Goal: Find specific page/section: Find specific page/section

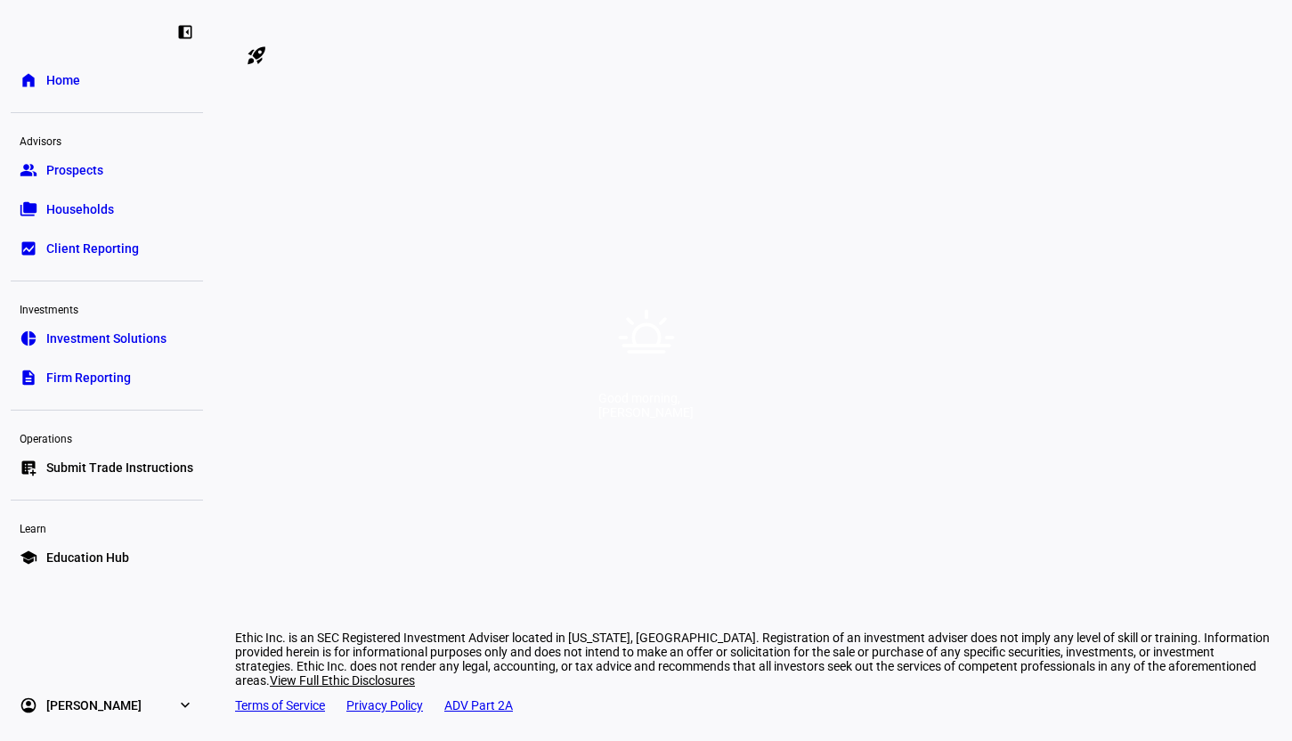
click at [731, 128] on div "Good morning, [PERSON_NAME]" at bounding box center [646, 370] width 1292 height 741
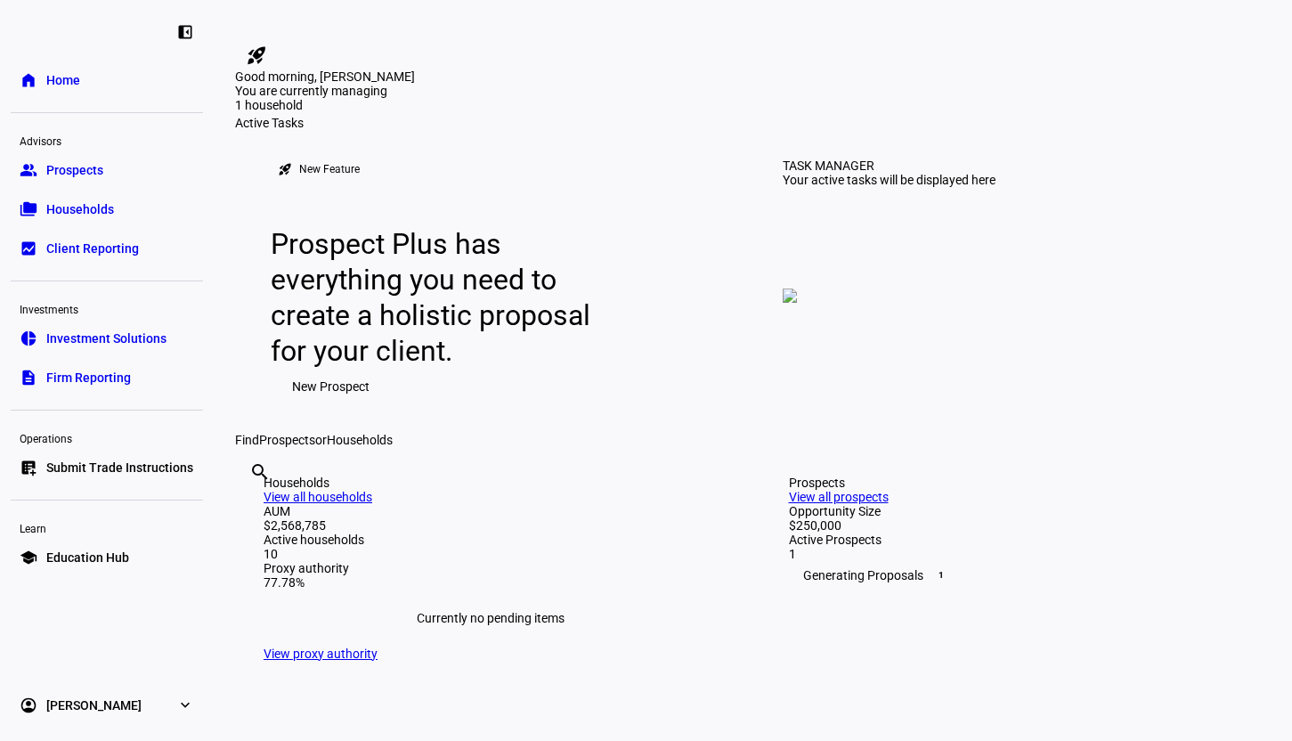
click at [97, 172] on span "Prospects" at bounding box center [74, 170] width 57 height 18
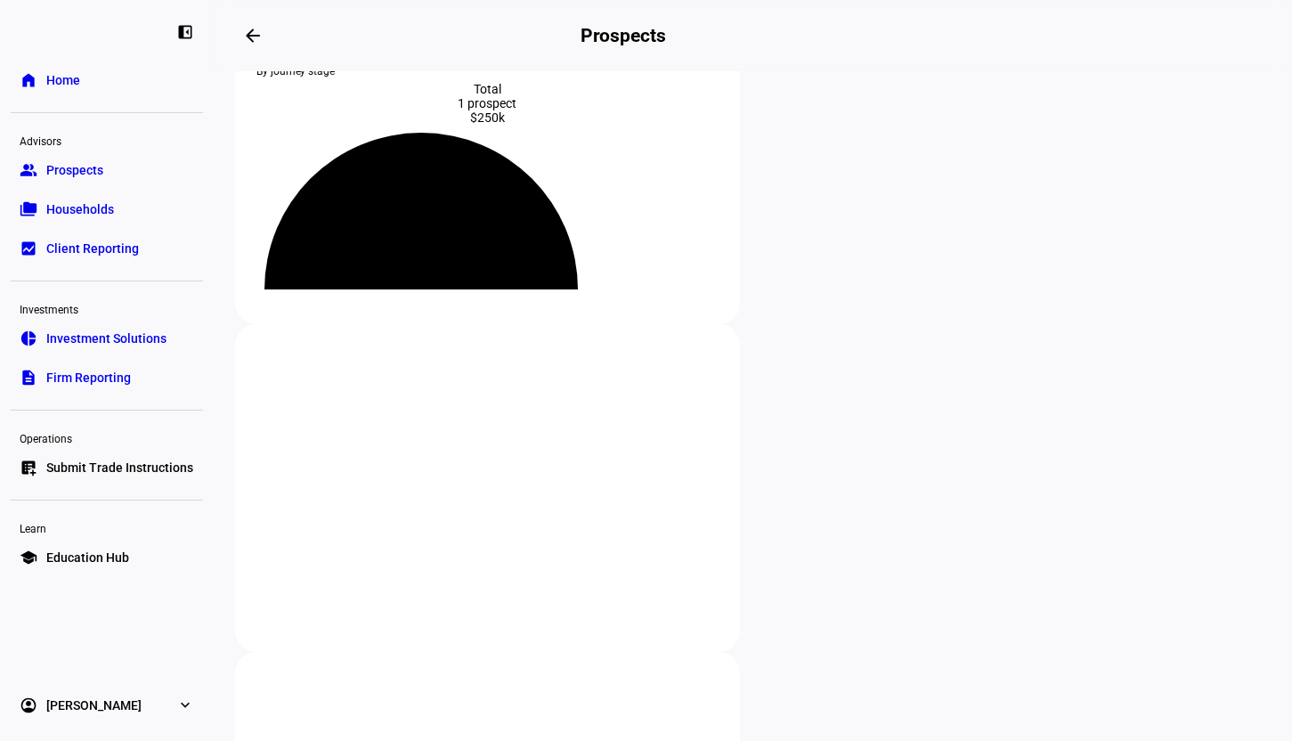
scroll to position [267, 0]
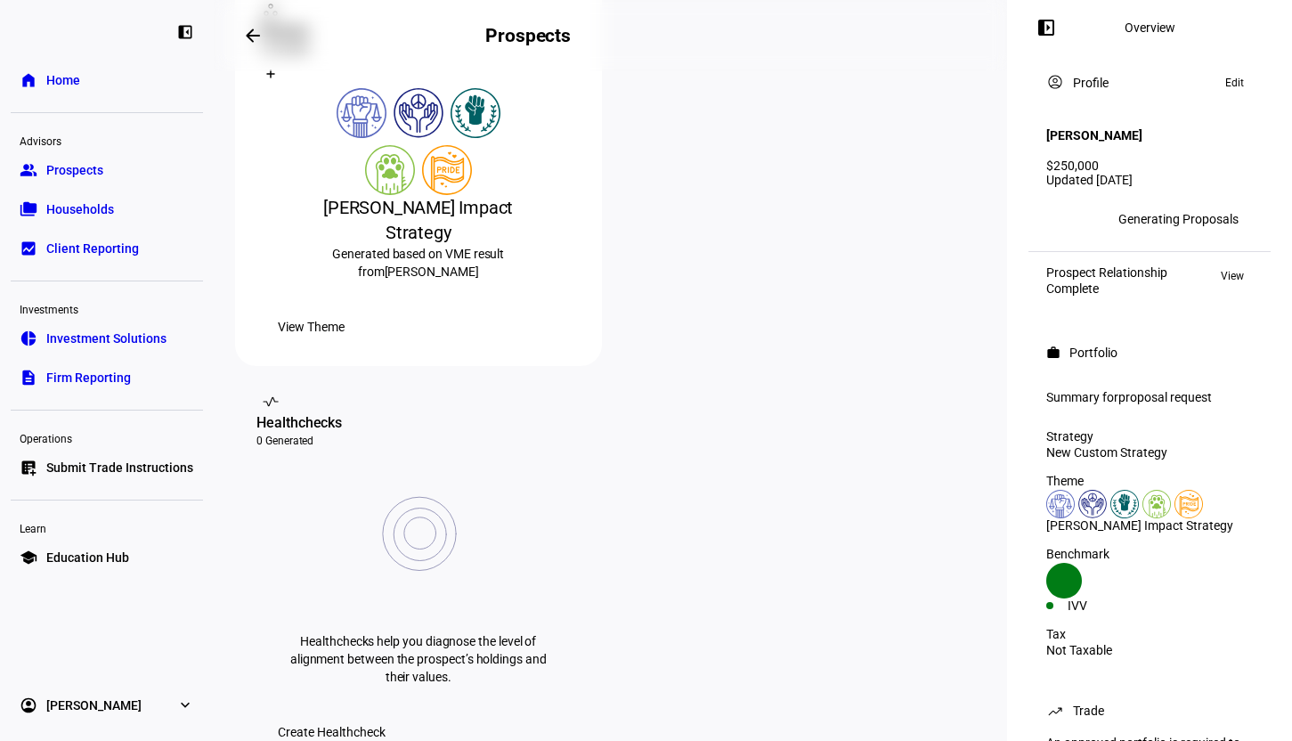
scroll to position [178, 0]
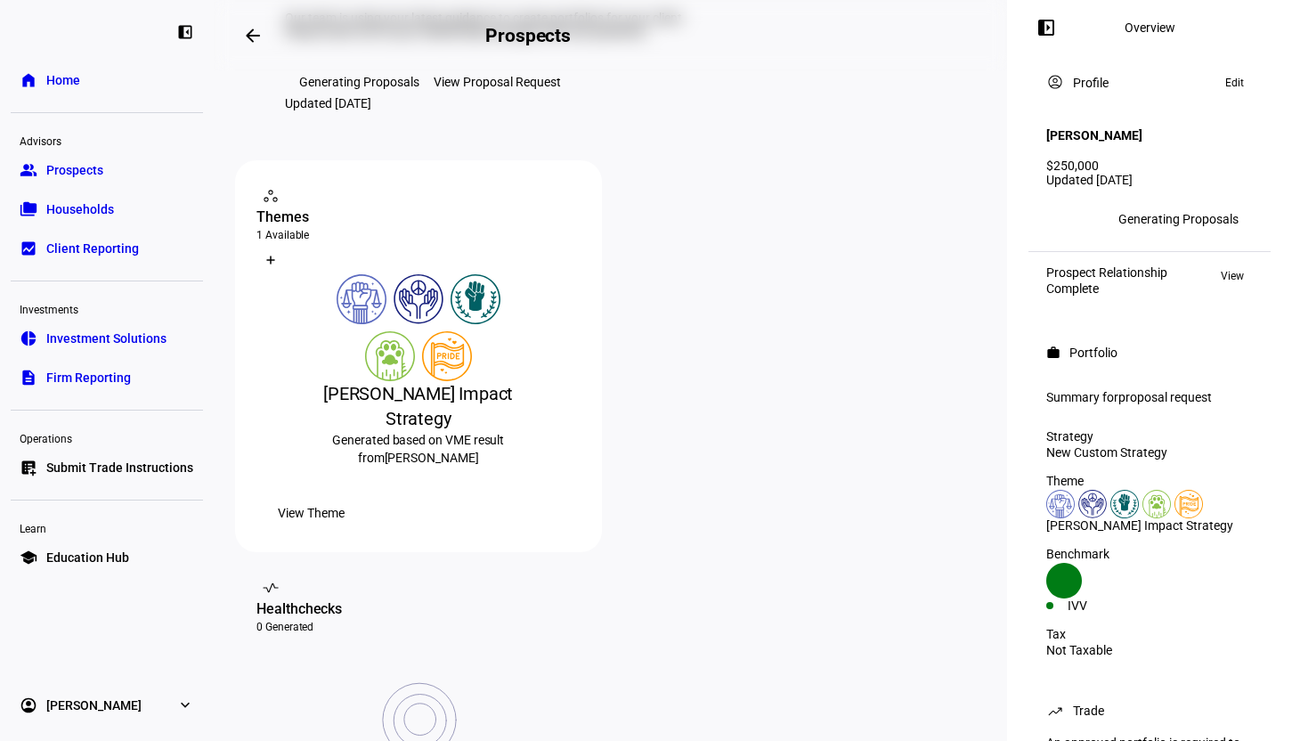
click at [494, 89] on div "View Proposal Request" at bounding box center [497, 82] width 127 height 14
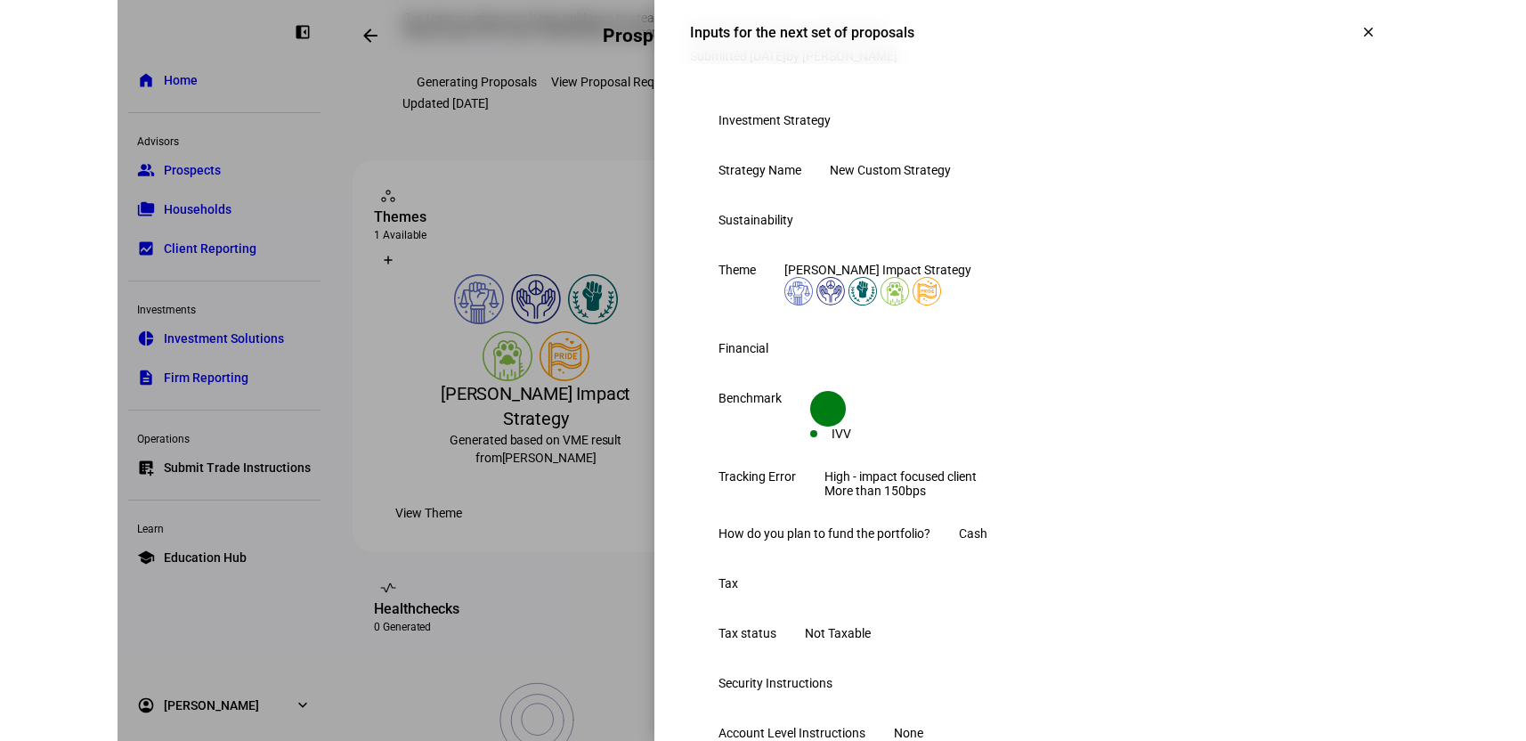
scroll to position [0, 0]
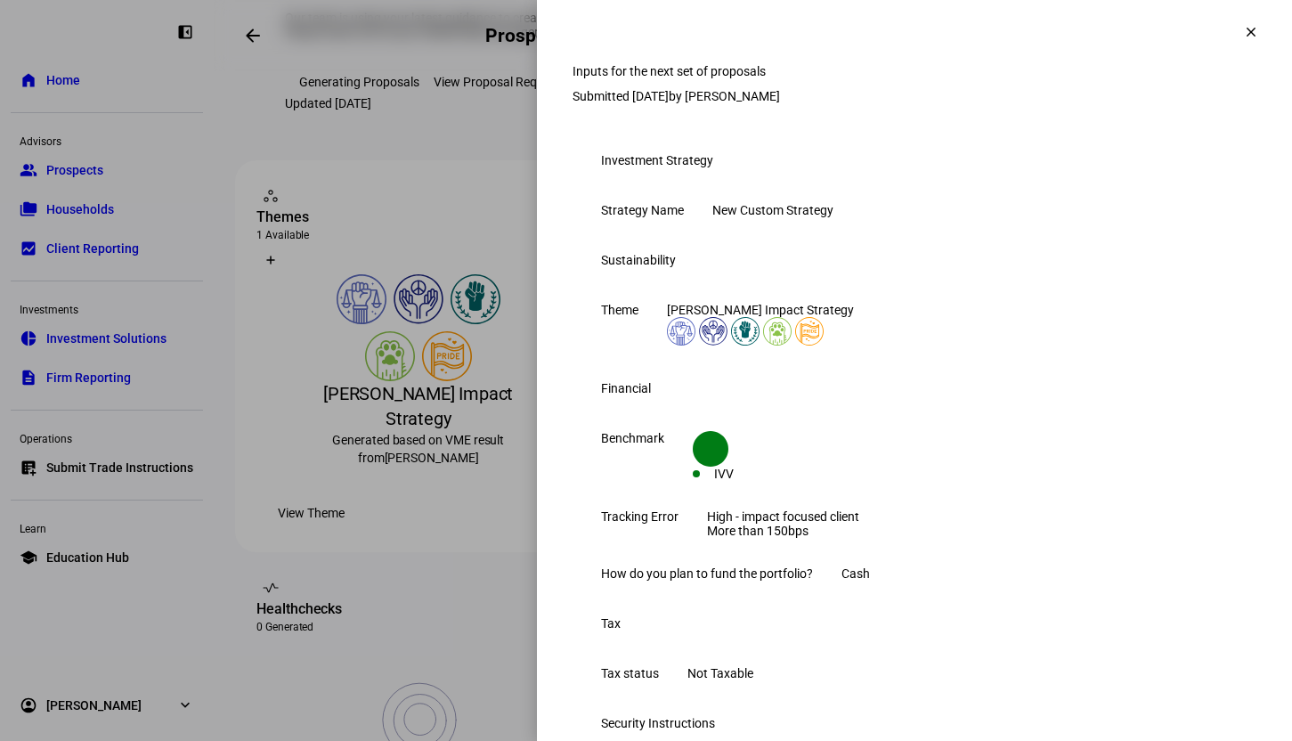
click at [1230, 31] on span at bounding box center [1251, 32] width 43 height 43
